Goal: Information Seeking & Learning: Understand process/instructions

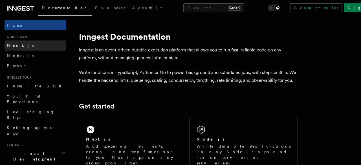
click at [16, 46] on span "Next.js" at bounding box center [20, 45] width 27 height 5
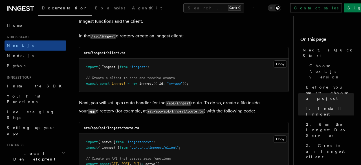
scroll to position [734, 0]
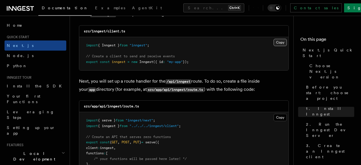
click at [279, 41] on button "Copy Copied" at bounding box center [279, 42] width 13 height 7
drag, startPoint x: 106, startPoint y: 107, endPoint x: 100, endPoint y: 107, distance: 6.3
click at [100, 107] on code "src/app/api/inngest/route.ts" at bounding box center [111, 107] width 55 height 4
copy code "api"
click at [122, 105] on code "src/app/api/inngest/route.ts" at bounding box center [111, 107] width 55 height 4
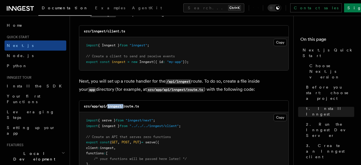
drag, startPoint x: 122, startPoint y: 105, endPoint x: 110, endPoint y: 108, distance: 13.1
click at [110, 108] on code "src/app/api/inngest/route.ts" at bounding box center [111, 107] width 55 height 4
copy code "inngest/"
click at [194, 137] on pre "import { serve } from "inngest/next" ; import { inngest } from "../../../innges…" at bounding box center [183, 145] width 209 height 66
drag, startPoint x: 143, startPoint y: 108, endPoint x: 124, endPoint y: 110, distance: 18.7
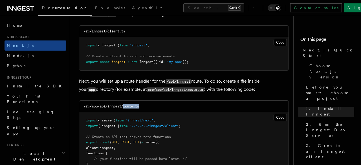
click at [124, 110] on div "src/app/api/inngest/route.ts" at bounding box center [183, 107] width 209 height 12
copy code "route.ts"
click at [281, 117] on button "Copy Copied" at bounding box center [279, 117] width 13 height 7
click at [156, 111] on div "src/app/api/inngest/route.ts" at bounding box center [183, 107] width 209 height 12
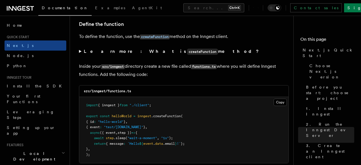
scroll to position [963, 0]
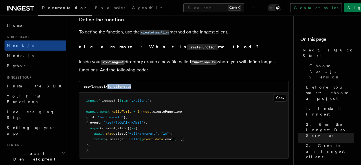
drag, startPoint x: 136, startPoint y: 89, endPoint x: 109, endPoint y: 90, distance: 27.9
click at [109, 90] on div "src/inngest/functions.ts" at bounding box center [183, 87] width 209 height 12
copy code "functions.ts"
click at [276, 96] on button "Copy Copied" at bounding box center [279, 97] width 13 height 7
